Goal: Task Accomplishment & Management: Use online tool/utility

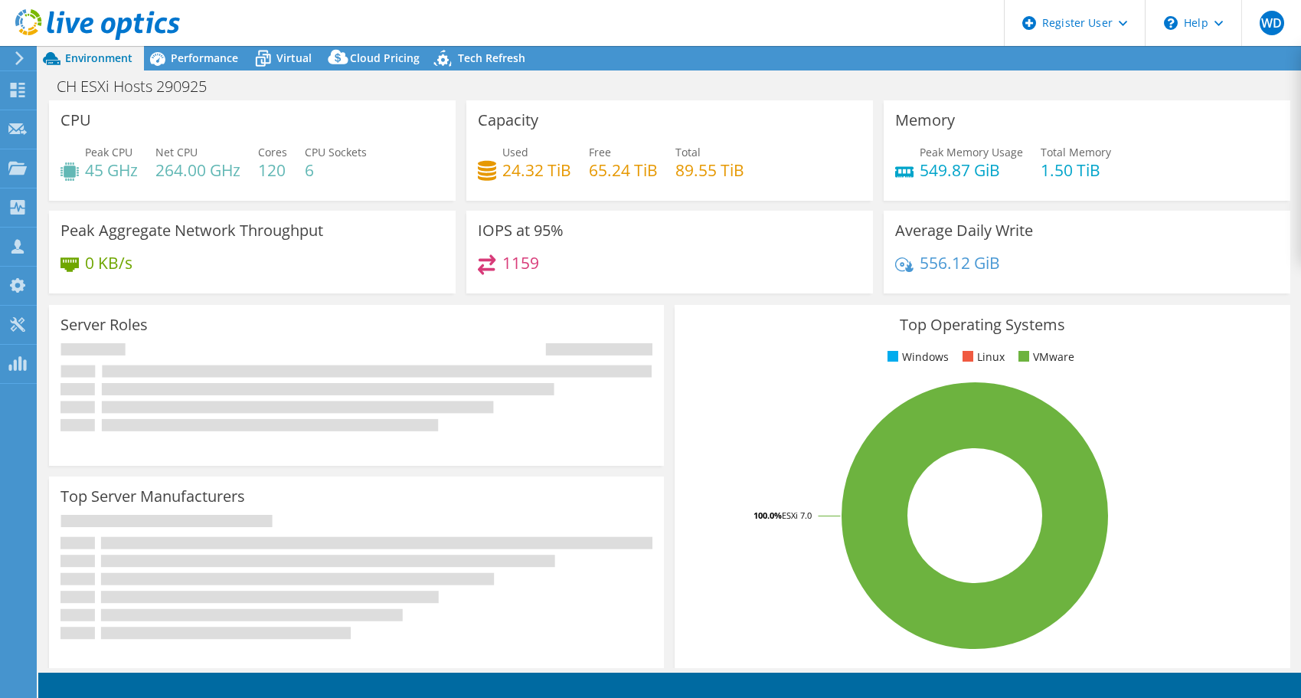
select select "USD"
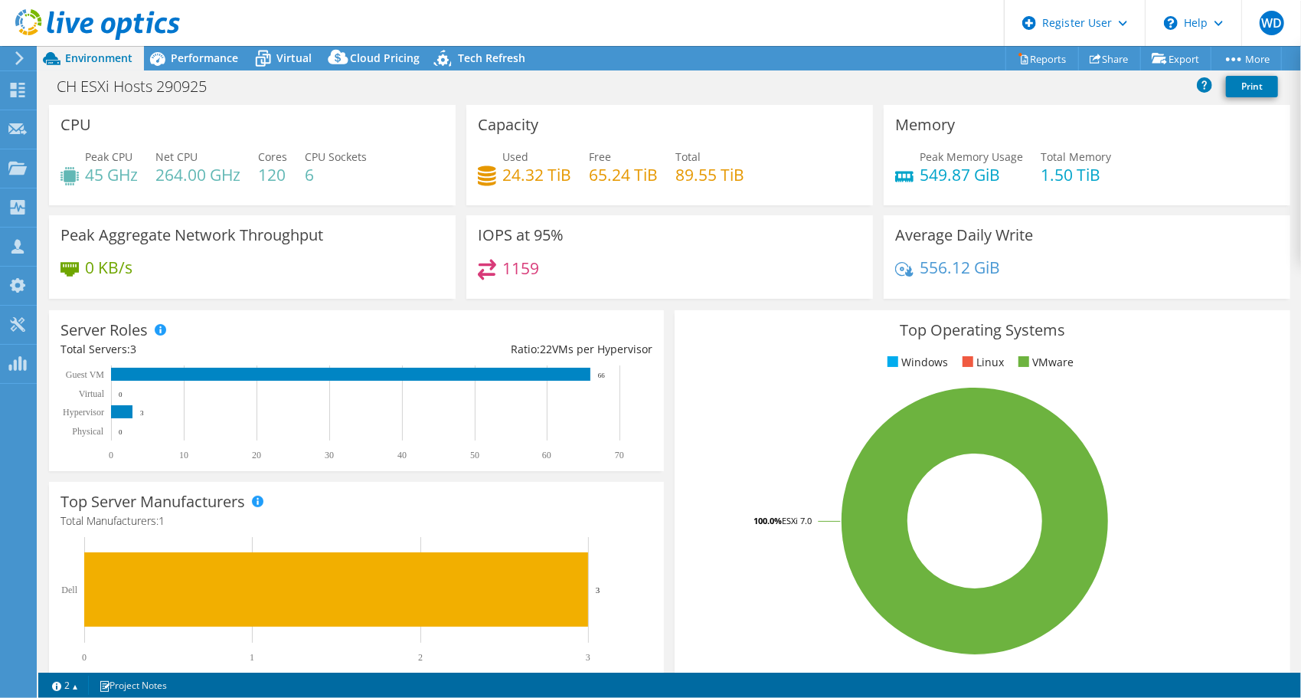
click at [914, 89] on div "CH ESXi Hosts 290925 Print" at bounding box center [669, 86] width 1263 height 28
click at [1049, 61] on link "Reports" at bounding box center [1042, 59] width 74 height 24
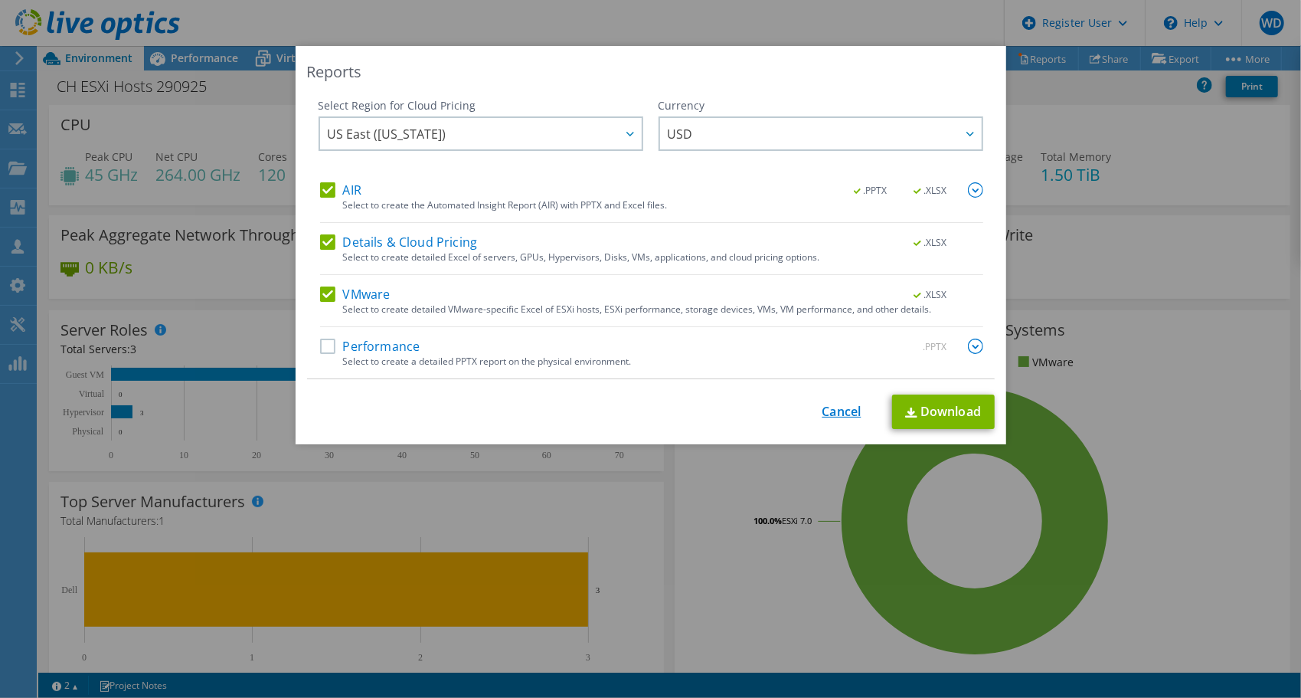
click at [835, 404] on link "Cancel" at bounding box center [841, 411] width 39 height 15
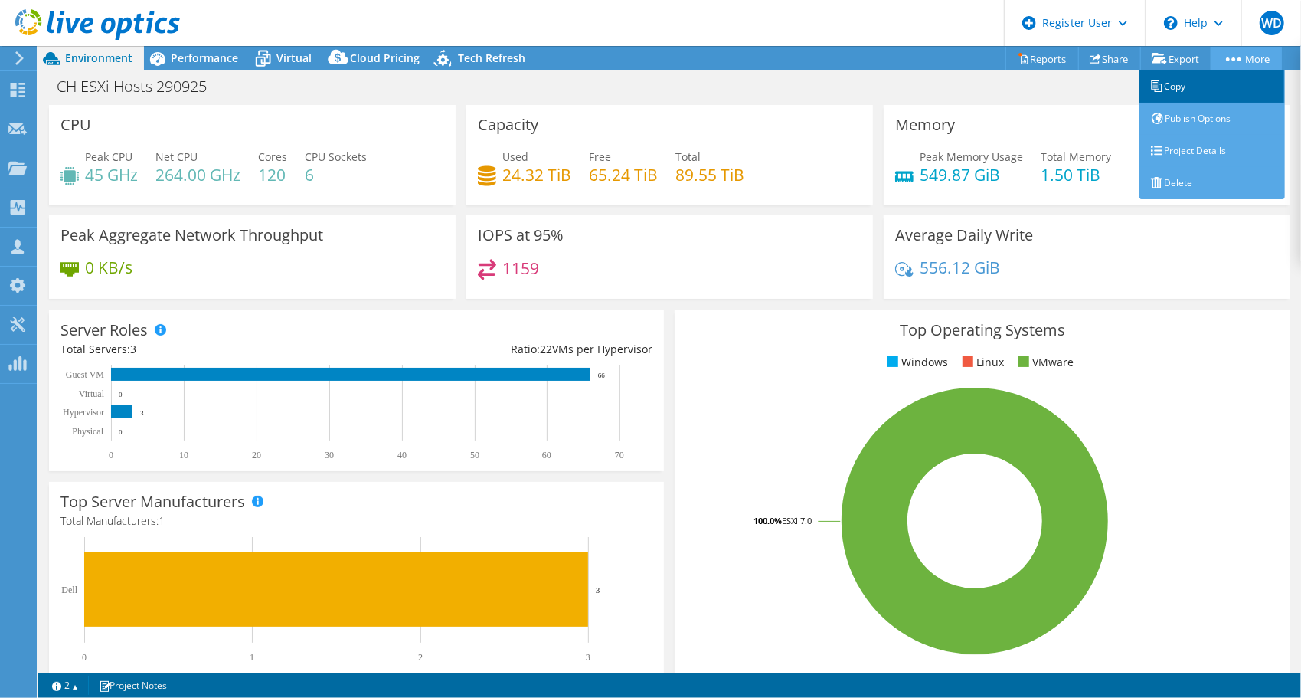
click at [1231, 80] on link "Copy" at bounding box center [1213, 86] width 146 height 32
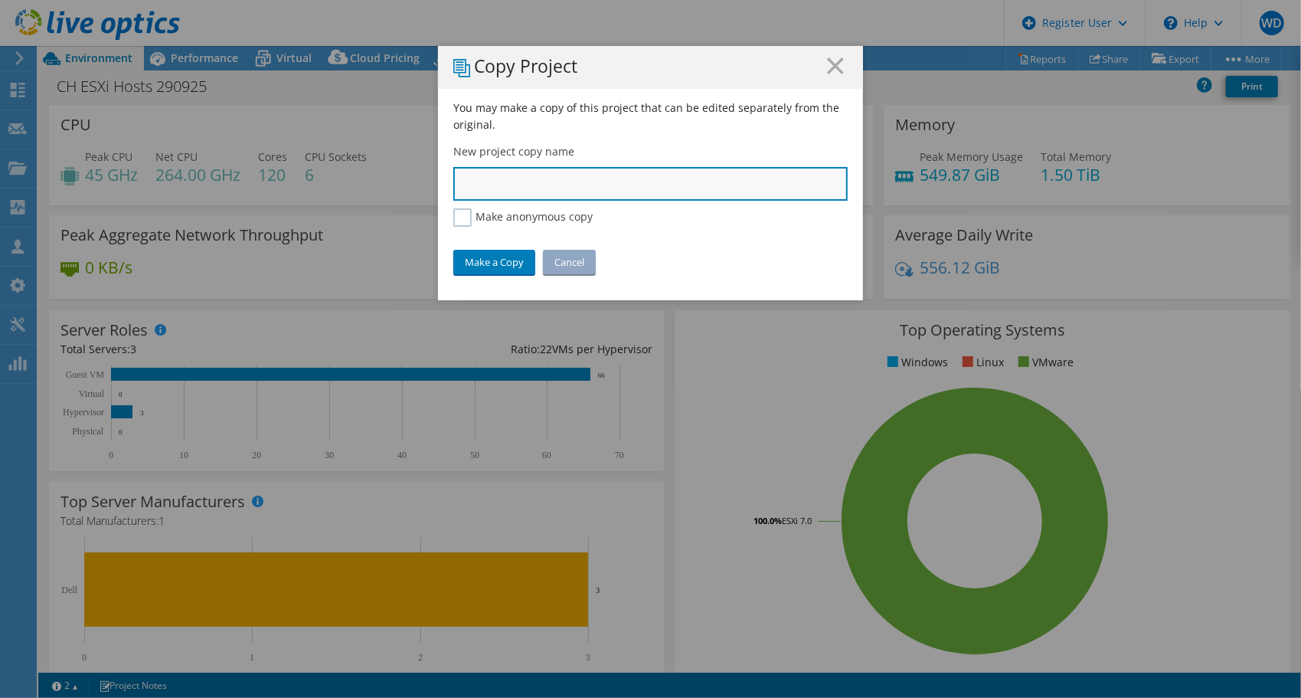
click at [556, 181] on input "text" at bounding box center [650, 184] width 394 height 34
type input "Caledonia LO"
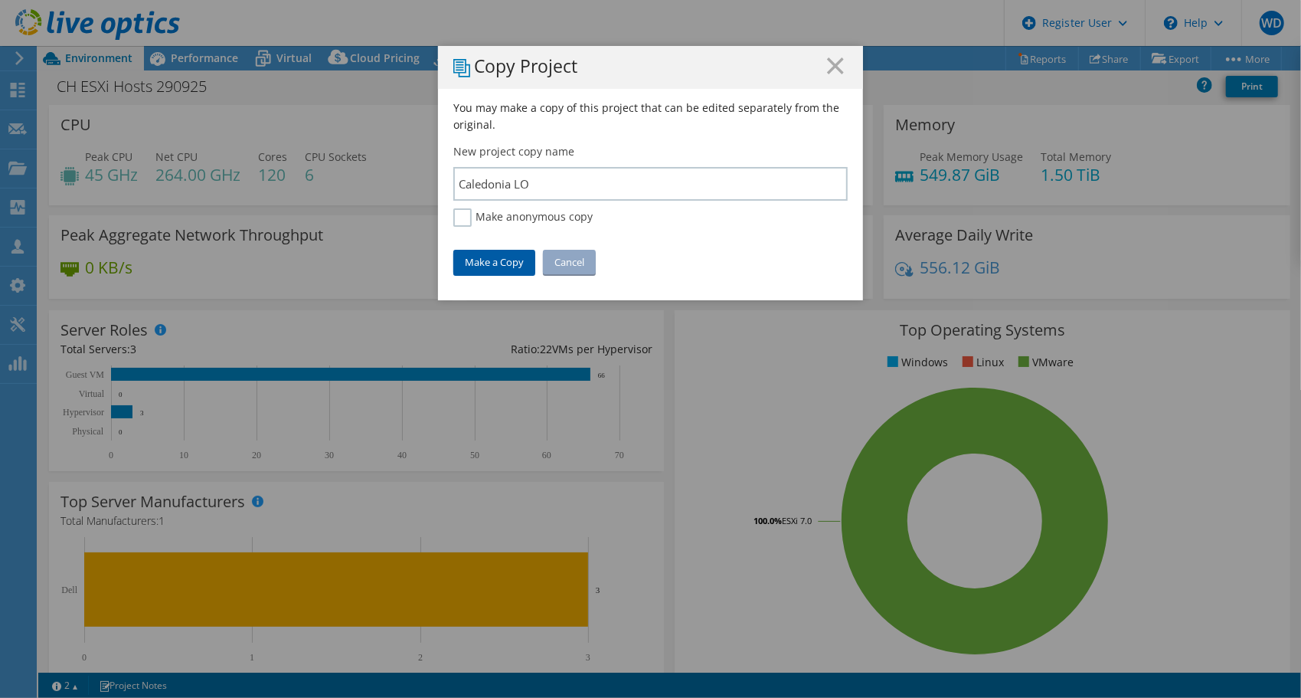
click at [479, 256] on link "Make a Copy" at bounding box center [494, 262] width 82 height 25
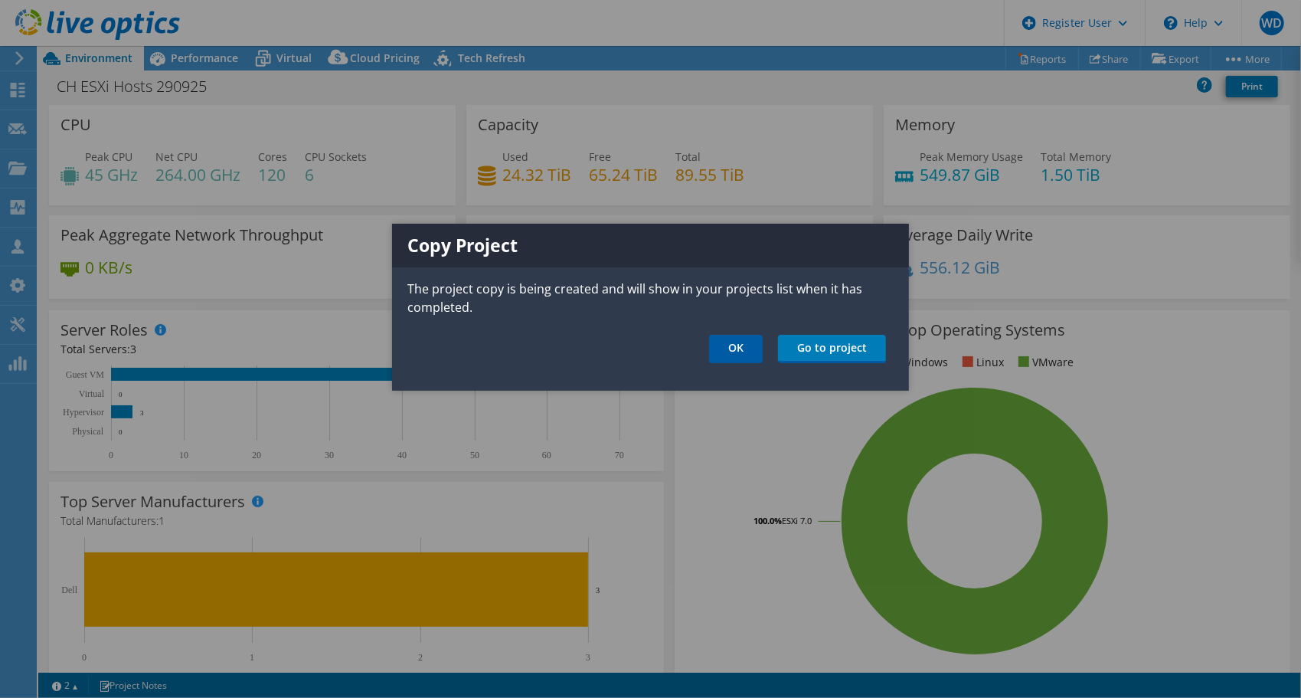
click at [748, 346] on link "OK" at bounding box center [736, 349] width 54 height 28
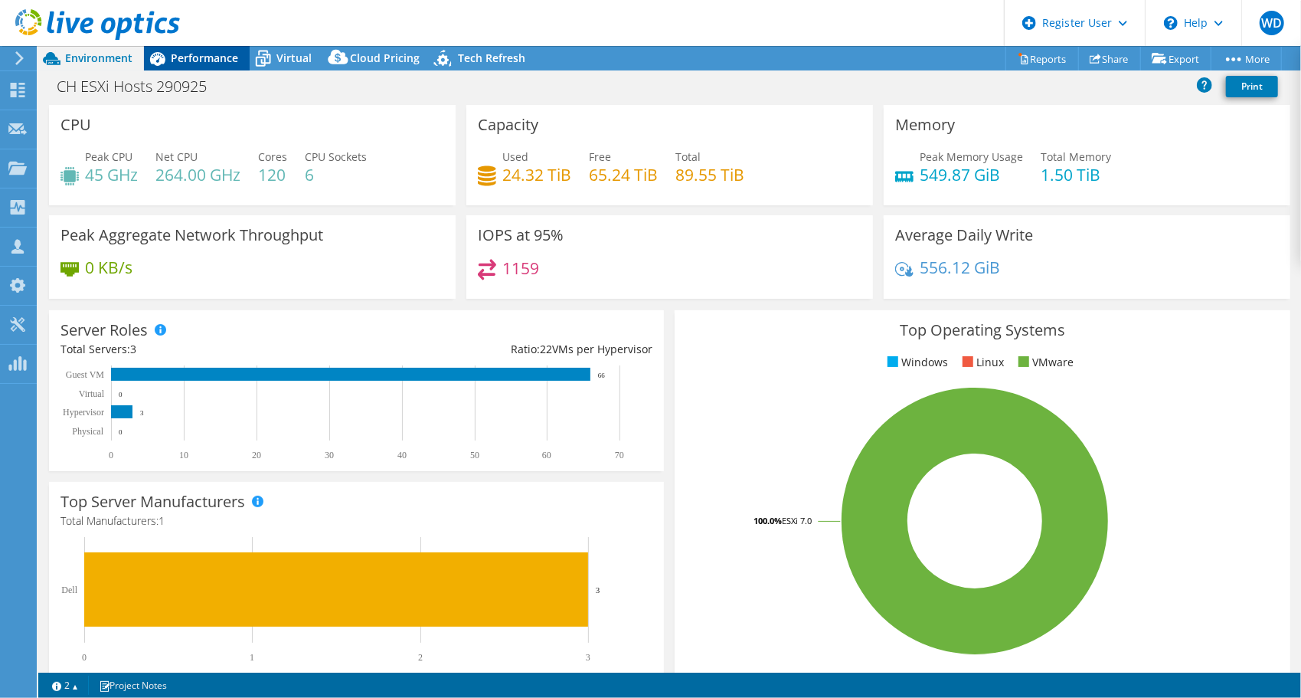
click at [187, 60] on span "Performance" at bounding box center [204, 58] width 67 height 15
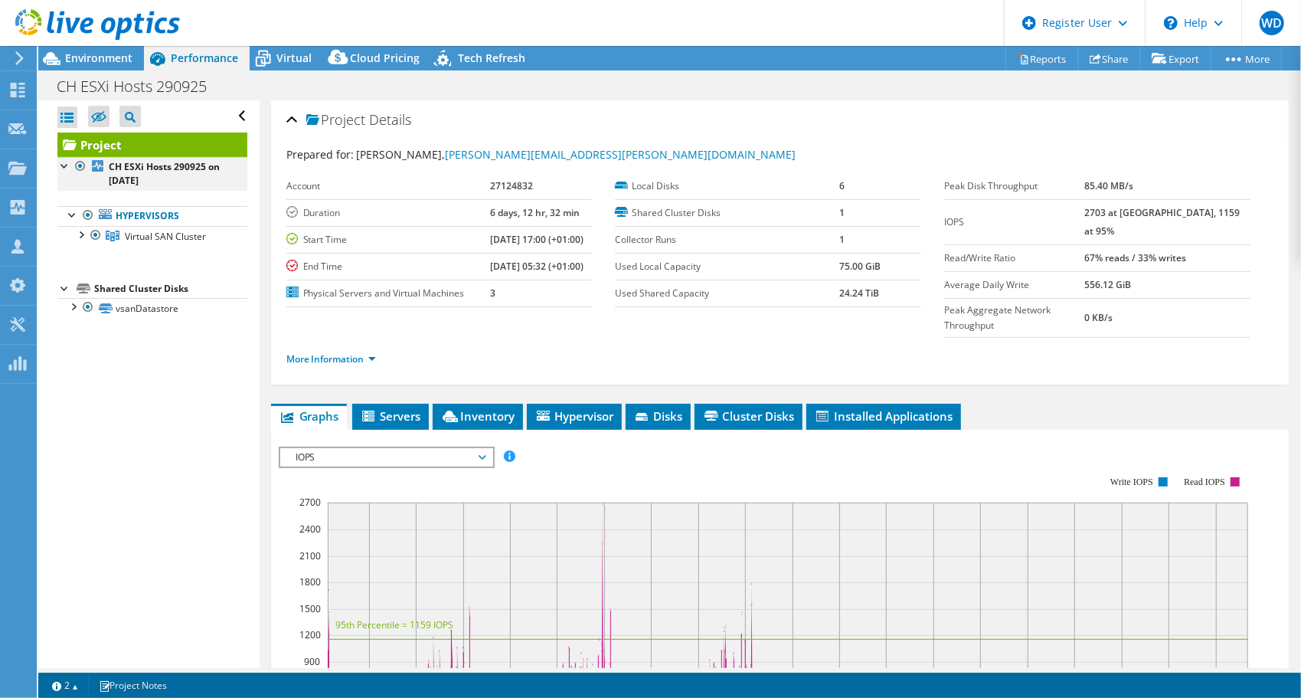
click at [60, 165] on div at bounding box center [64, 164] width 15 height 15
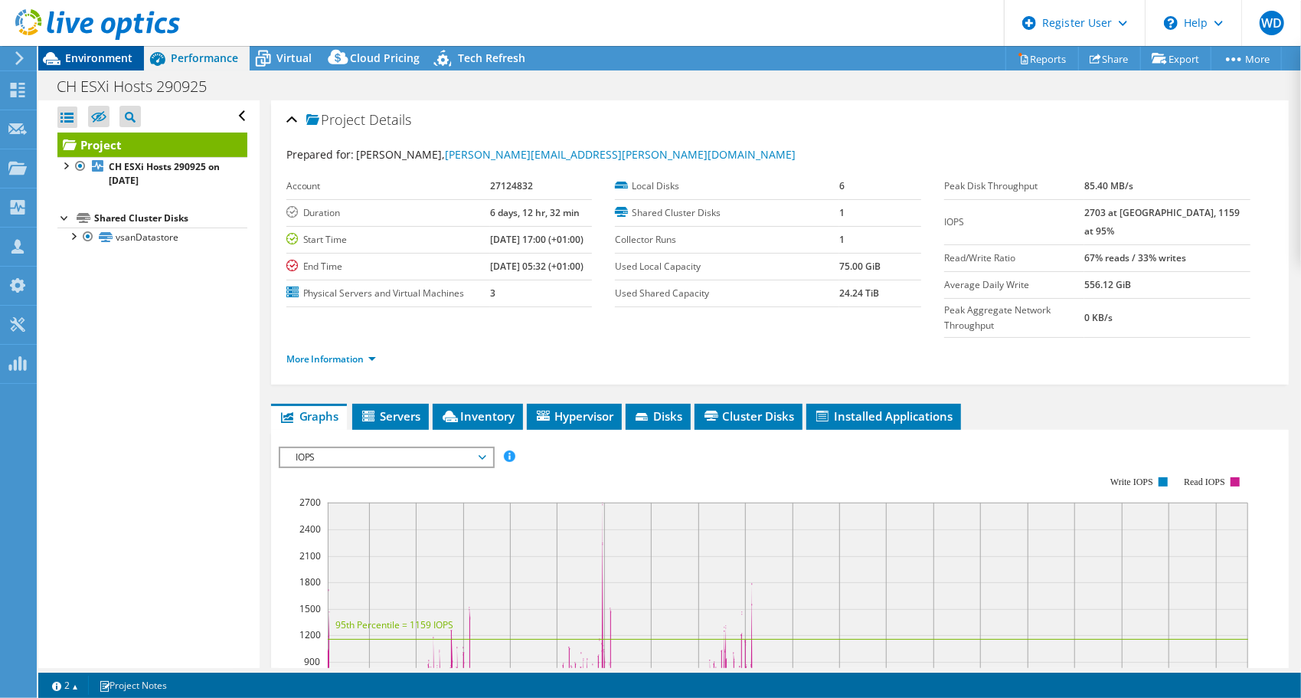
click at [105, 64] on span "Environment" at bounding box center [98, 58] width 67 height 15
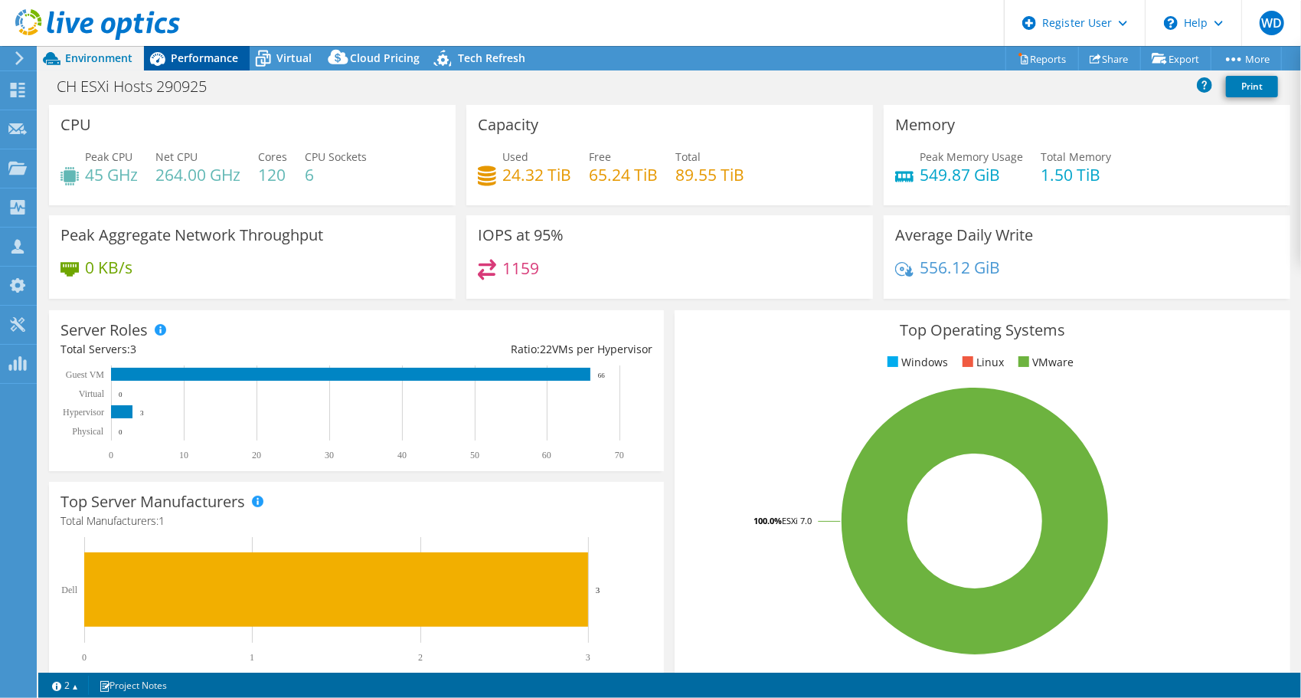
click at [211, 53] on span "Performance" at bounding box center [204, 58] width 67 height 15
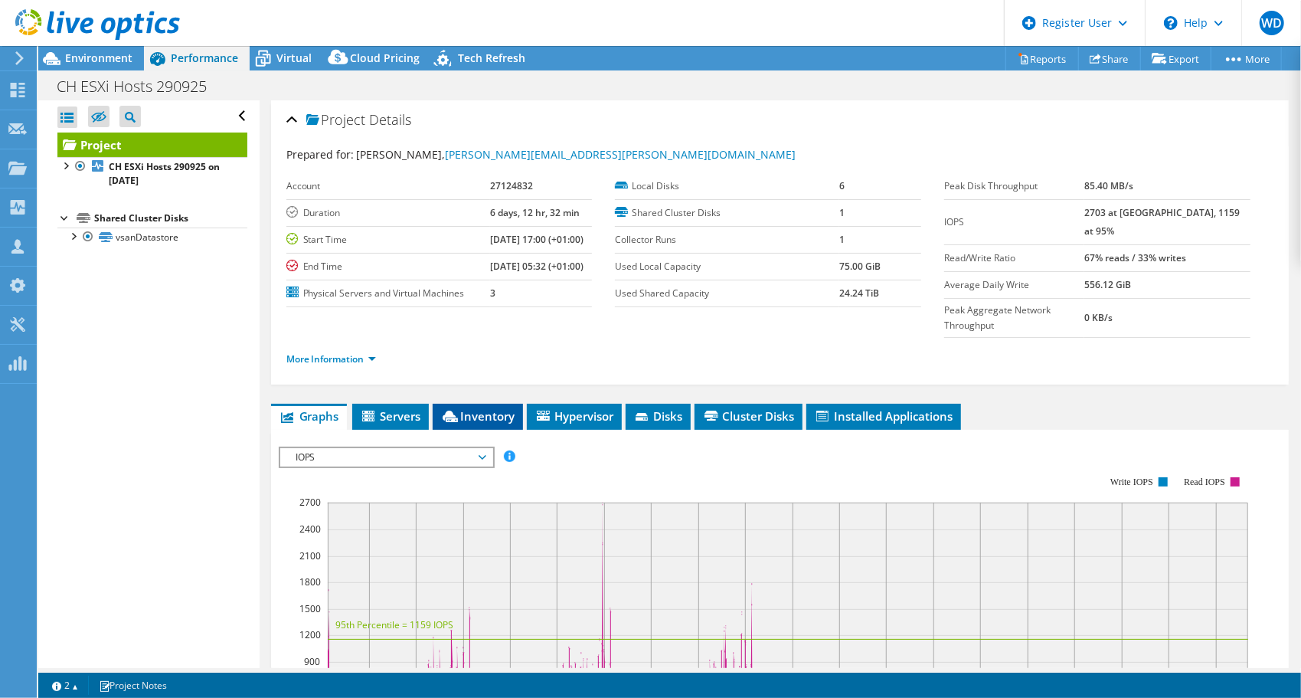
click at [472, 408] on span "Inventory" at bounding box center [477, 415] width 75 height 15
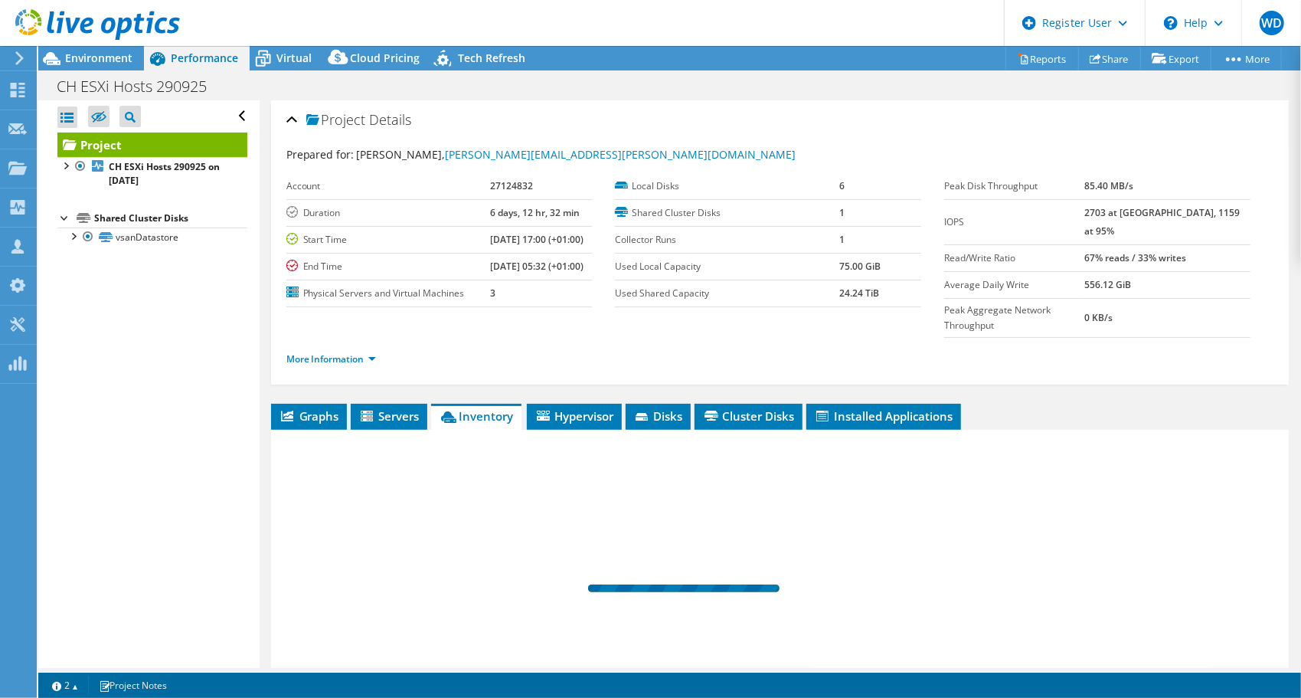
scroll to position [112, 0]
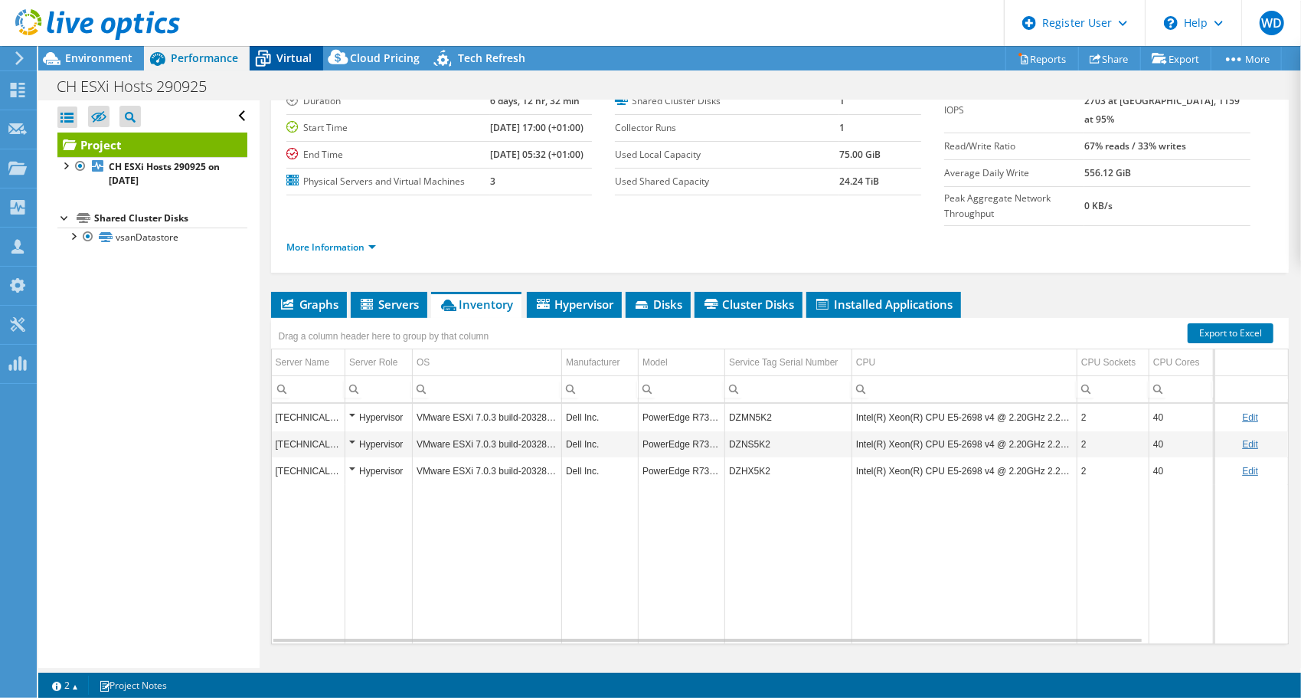
click at [286, 60] on span "Virtual" at bounding box center [293, 58] width 35 height 15
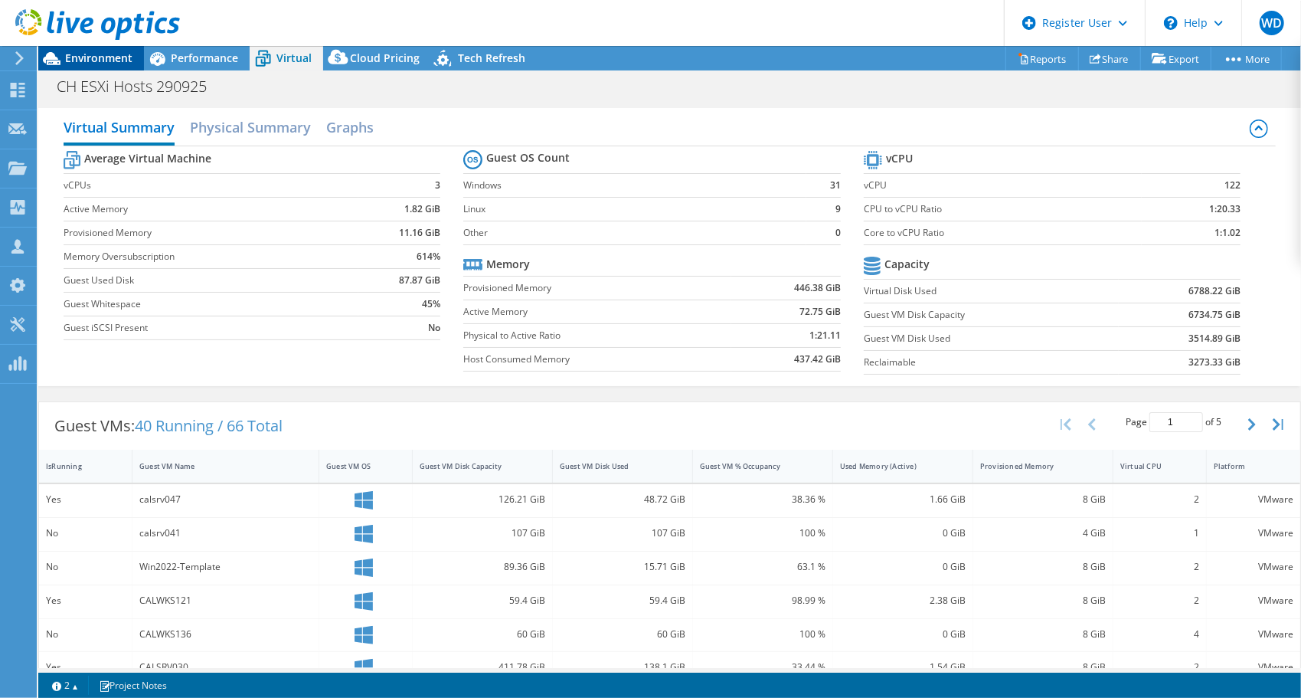
click at [104, 54] on span "Environment" at bounding box center [98, 58] width 67 height 15
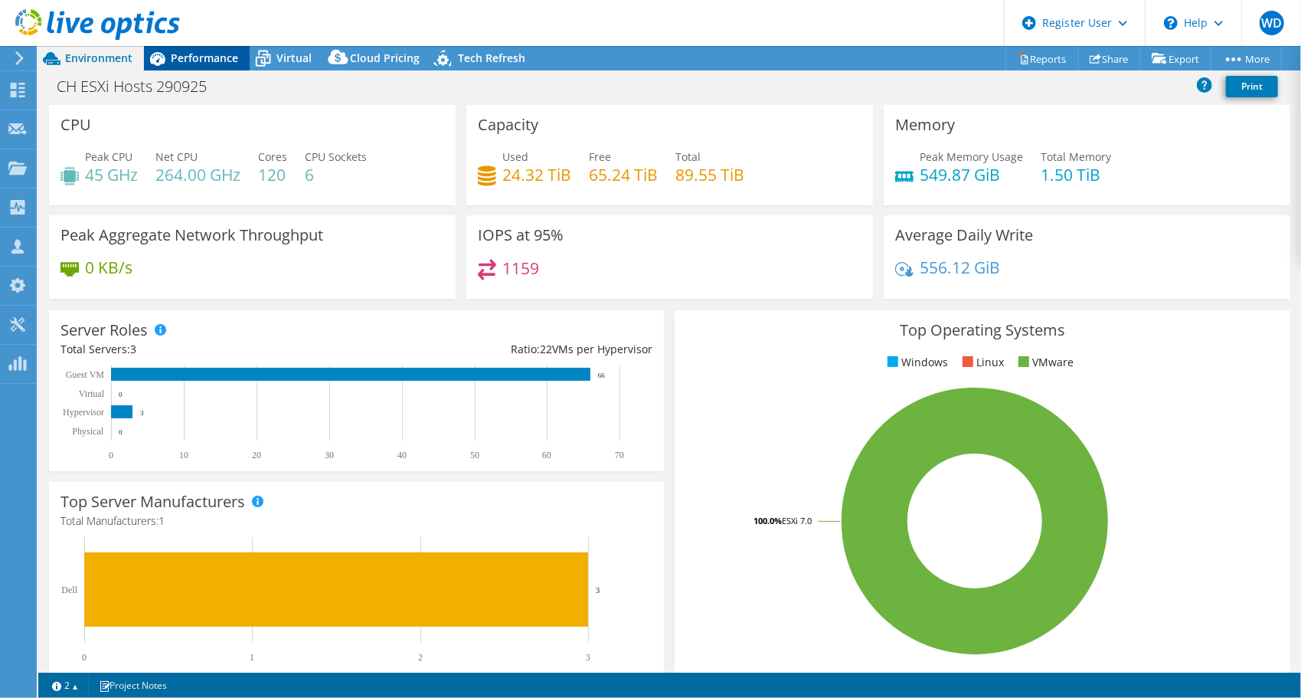
click at [202, 60] on span "Performance" at bounding box center [204, 58] width 67 height 15
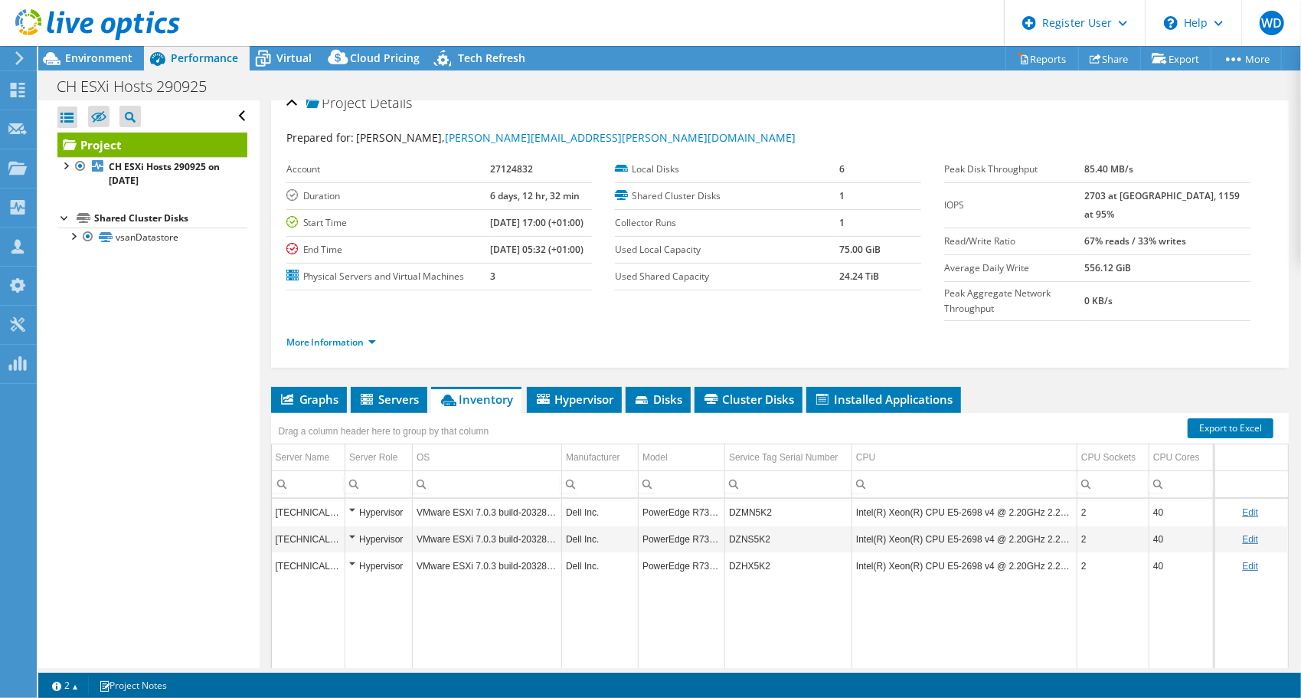
scroll to position [0, 0]
